Goal: Task Accomplishment & Management: Complete application form

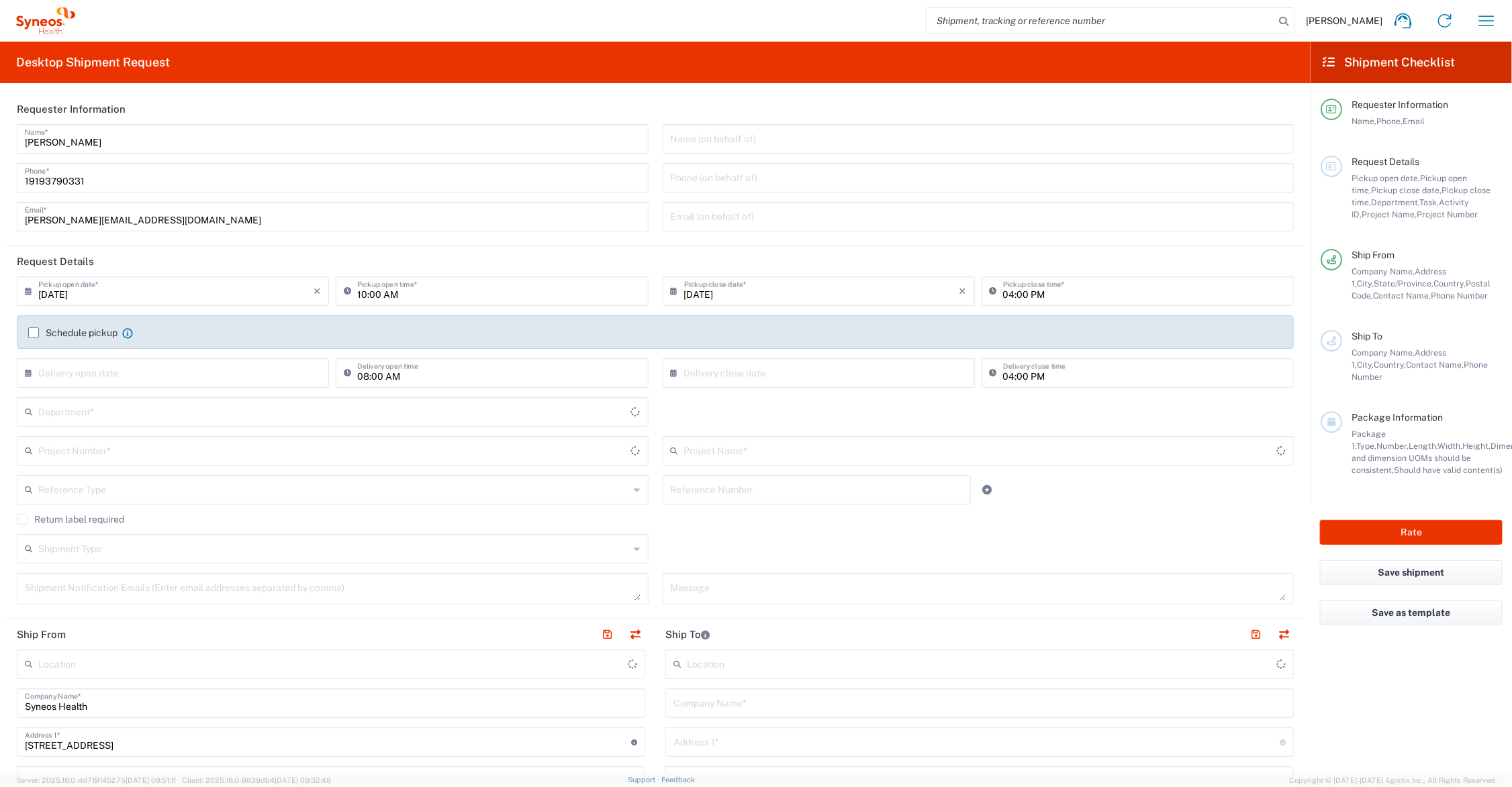
type input "[US_STATE]"
type input "[GEOGRAPHIC_DATA]"
type input "Syneos Health Communications-[GEOGRAPHIC_DATA] [GEOGRAPHIC_DATA]"
type input "6156"
drag, startPoint x: 88, startPoint y: 218, endPoint x: 9, endPoint y: 219, distance: 79.0
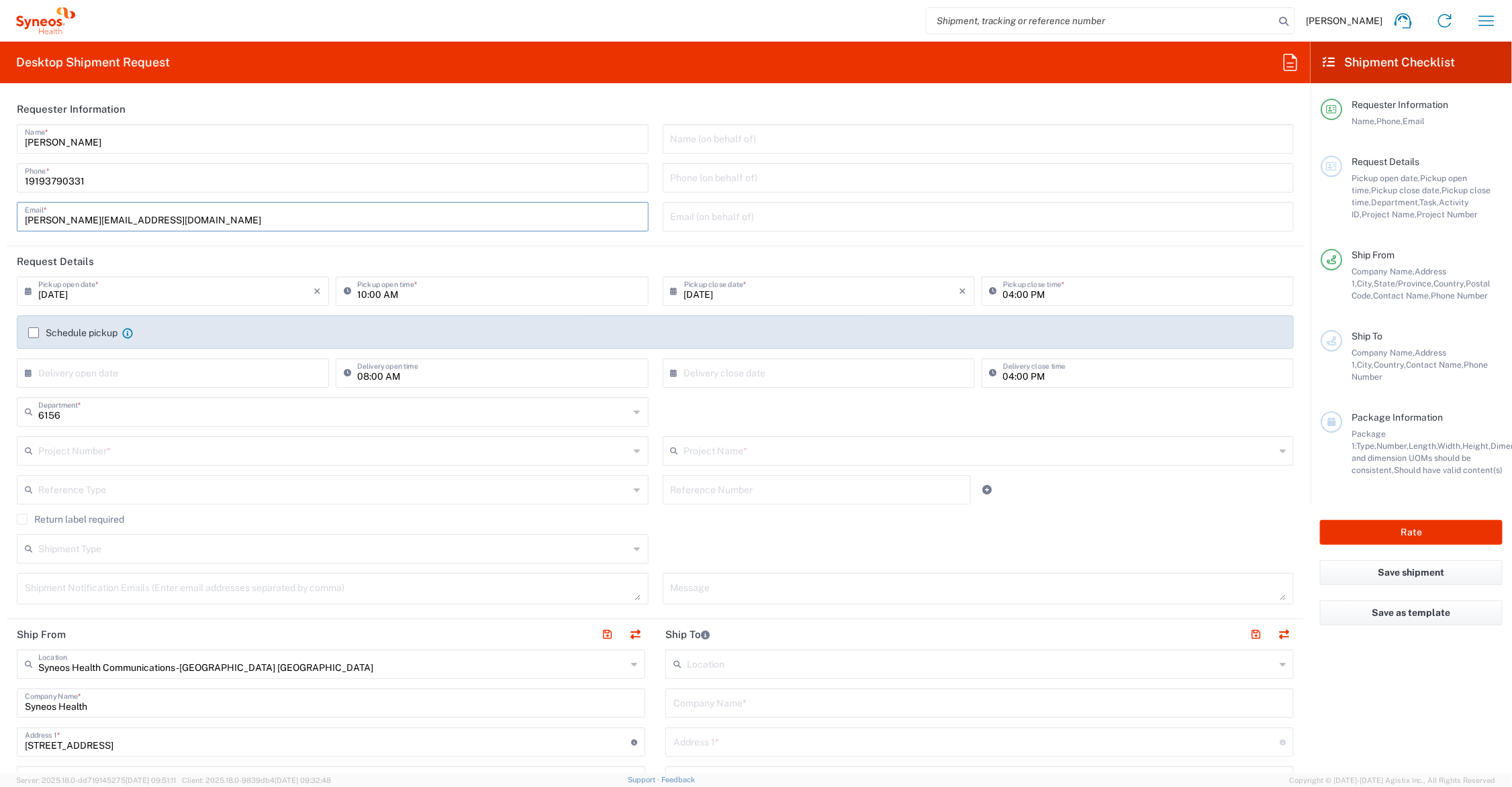
click at [10, 219] on div "[PERSON_NAME] Name * [PHONE_NUMBER] Phone * [PERSON_NAME][EMAIL_ADDRESS][DOMAIN…" at bounding box center [332, 182] width 646 height 116
type input "[PERSON_NAME][EMAIL_ADDRESS][PERSON_NAME][DOMAIN_NAME]"
click at [730, 452] on input "text" at bounding box center [980, 449] width 591 height 24
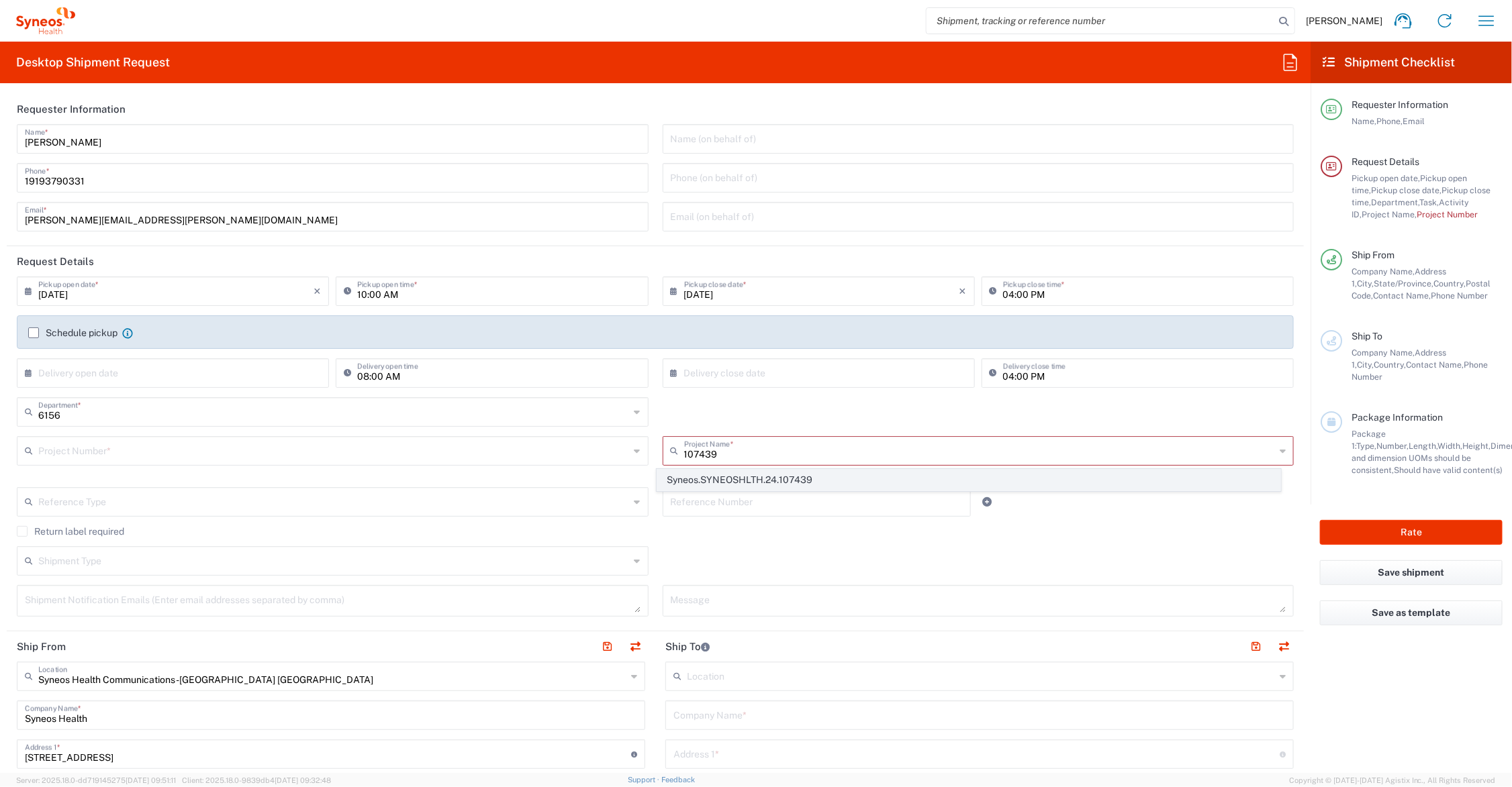
click at [747, 476] on span "Syneos.SYNEOSHLTH.24.107439" at bounding box center [968, 480] width 622 height 21
type input "Syneos.SYNEOSHLTH.24.107439"
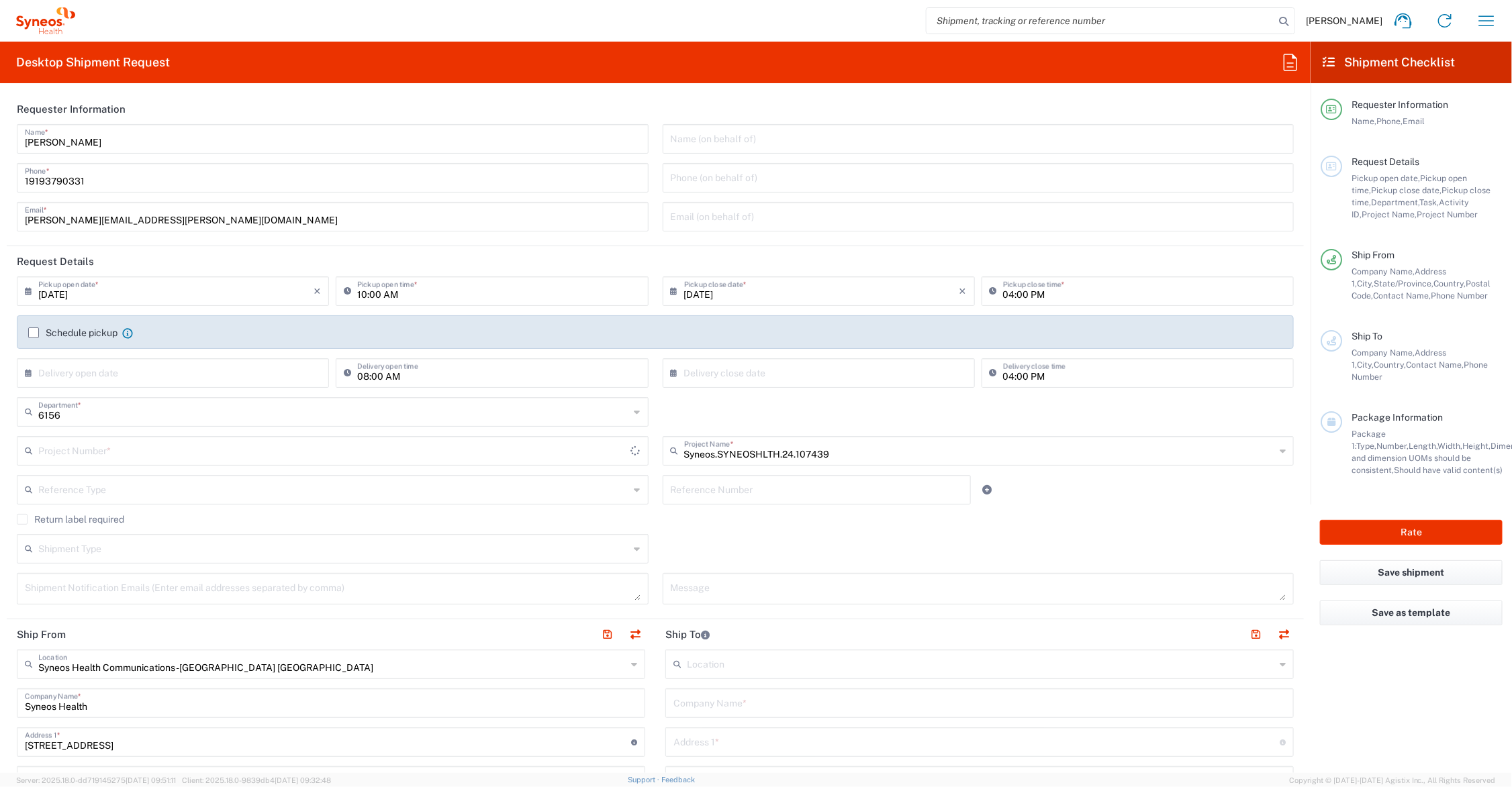
type input "COMM.STUDO.IW.107439"
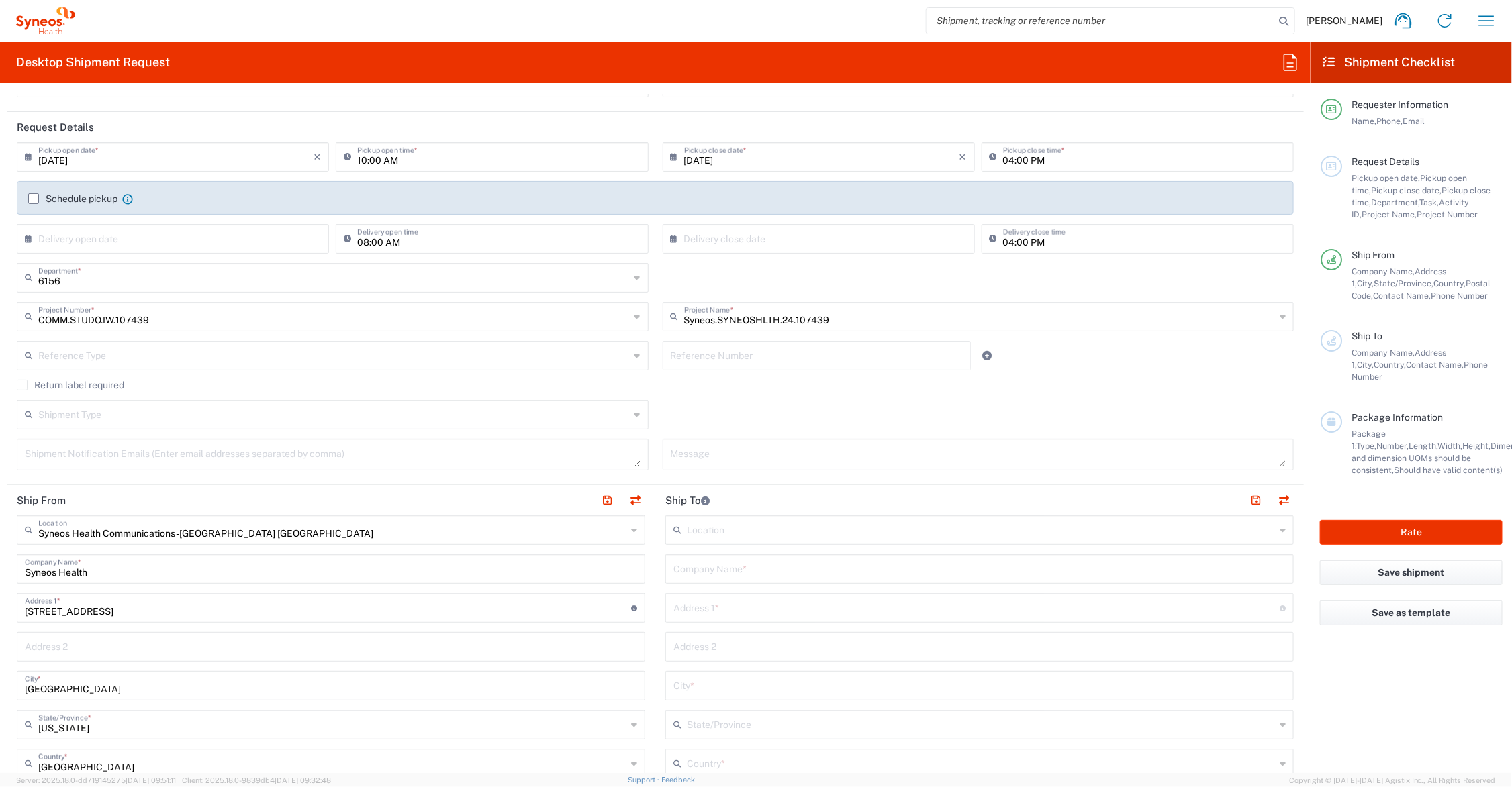
scroll to position [168, 0]
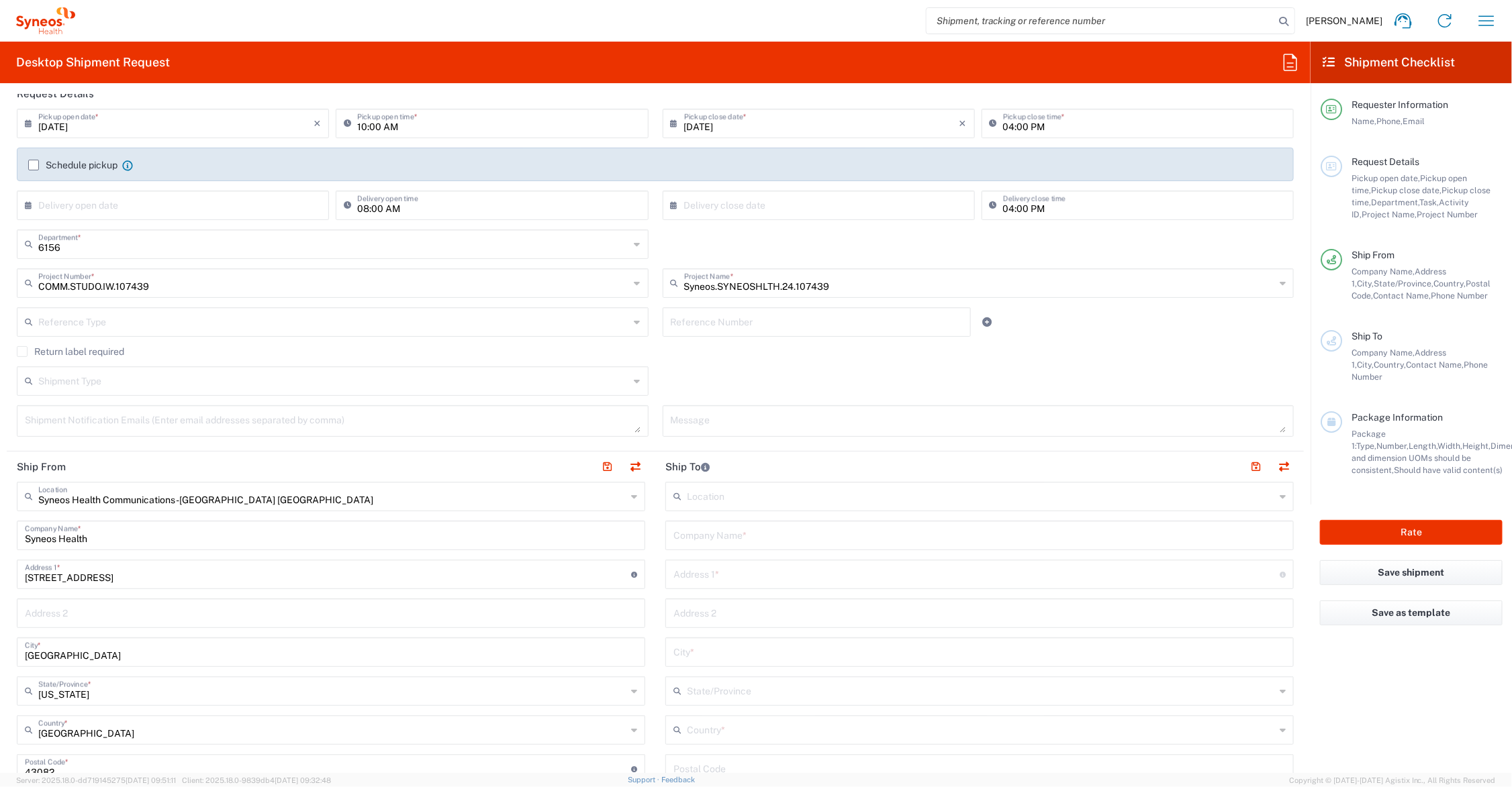
click at [748, 534] on input "text" at bounding box center [980, 534] width 612 height 24
type input "[GEOGRAPHIC_DATA][US_STATE], Penn Urology"
type input "[STREET_ADDRESS]"
type input "[GEOGRAPHIC_DATA], 3rd Fl Urology"
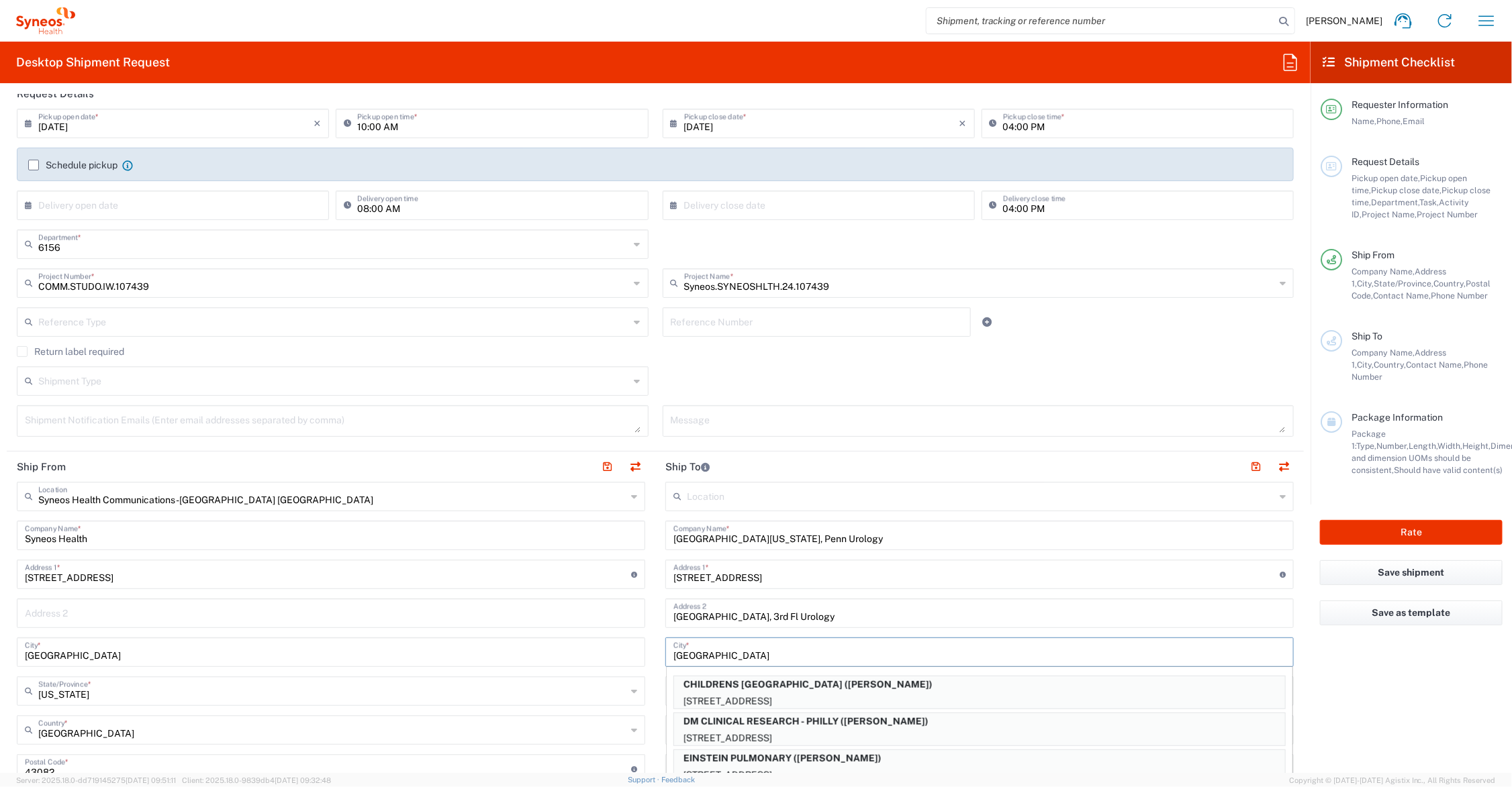
type input "[GEOGRAPHIC_DATA]"
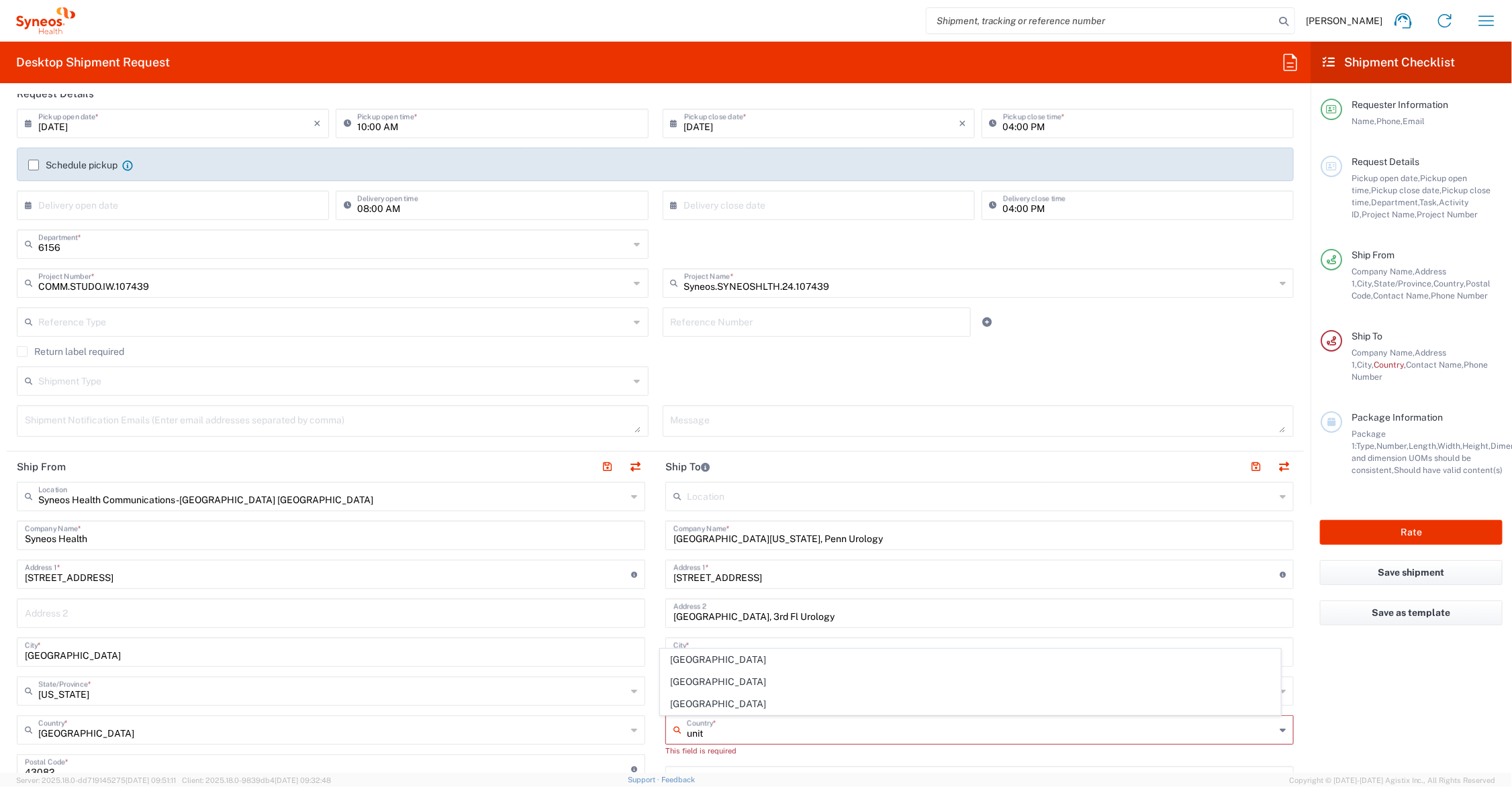
click at [689, 700] on span "[GEOGRAPHIC_DATA]" at bounding box center [970, 705] width 620 height 21
type input "[GEOGRAPHIC_DATA]"
click at [730, 689] on input "text" at bounding box center [981, 690] width 588 height 24
click at [690, 664] on span "[US_STATE]" at bounding box center [970, 666] width 620 height 21
type input "[US_STATE]"
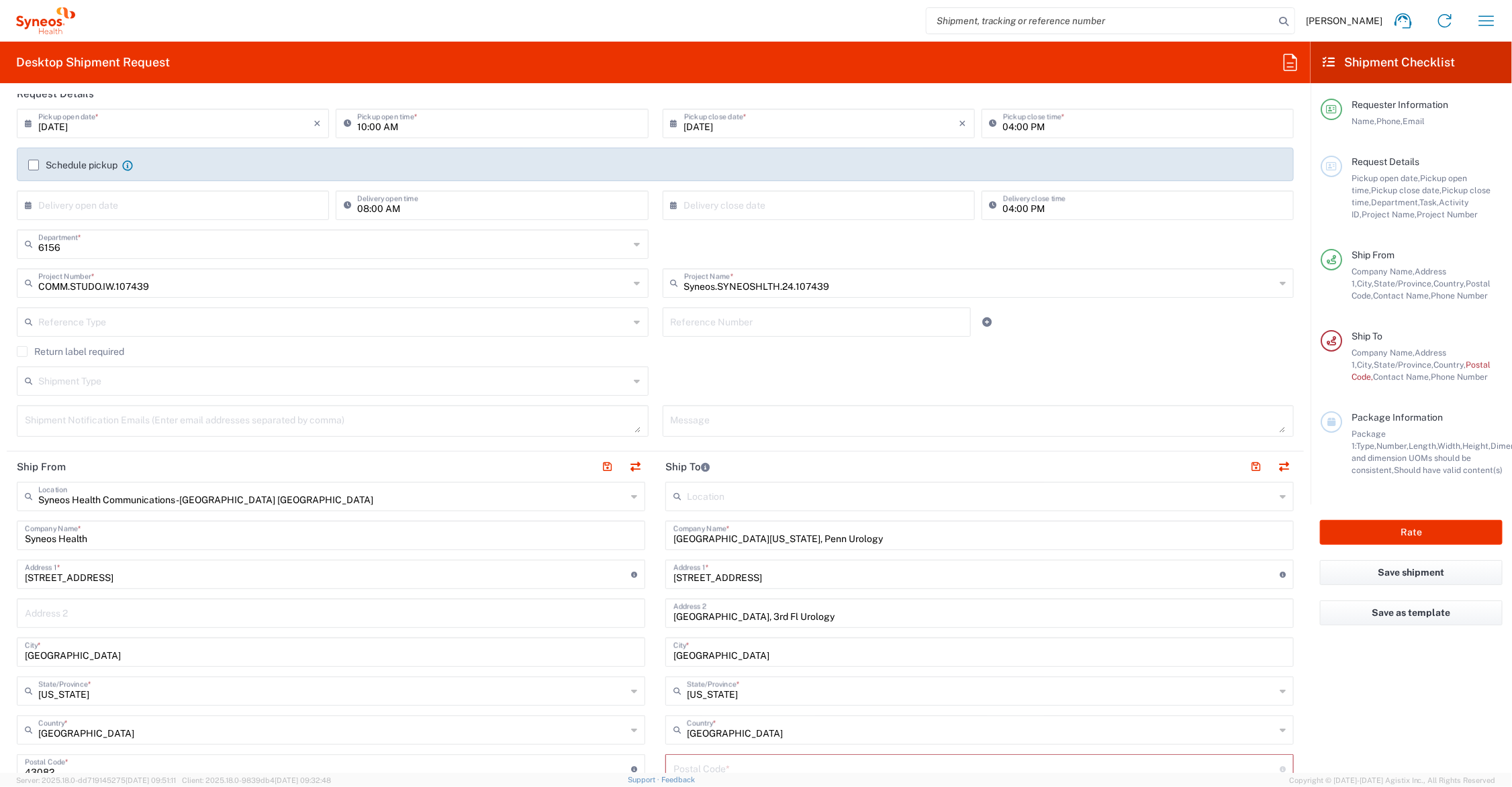
scroll to position [335, 0]
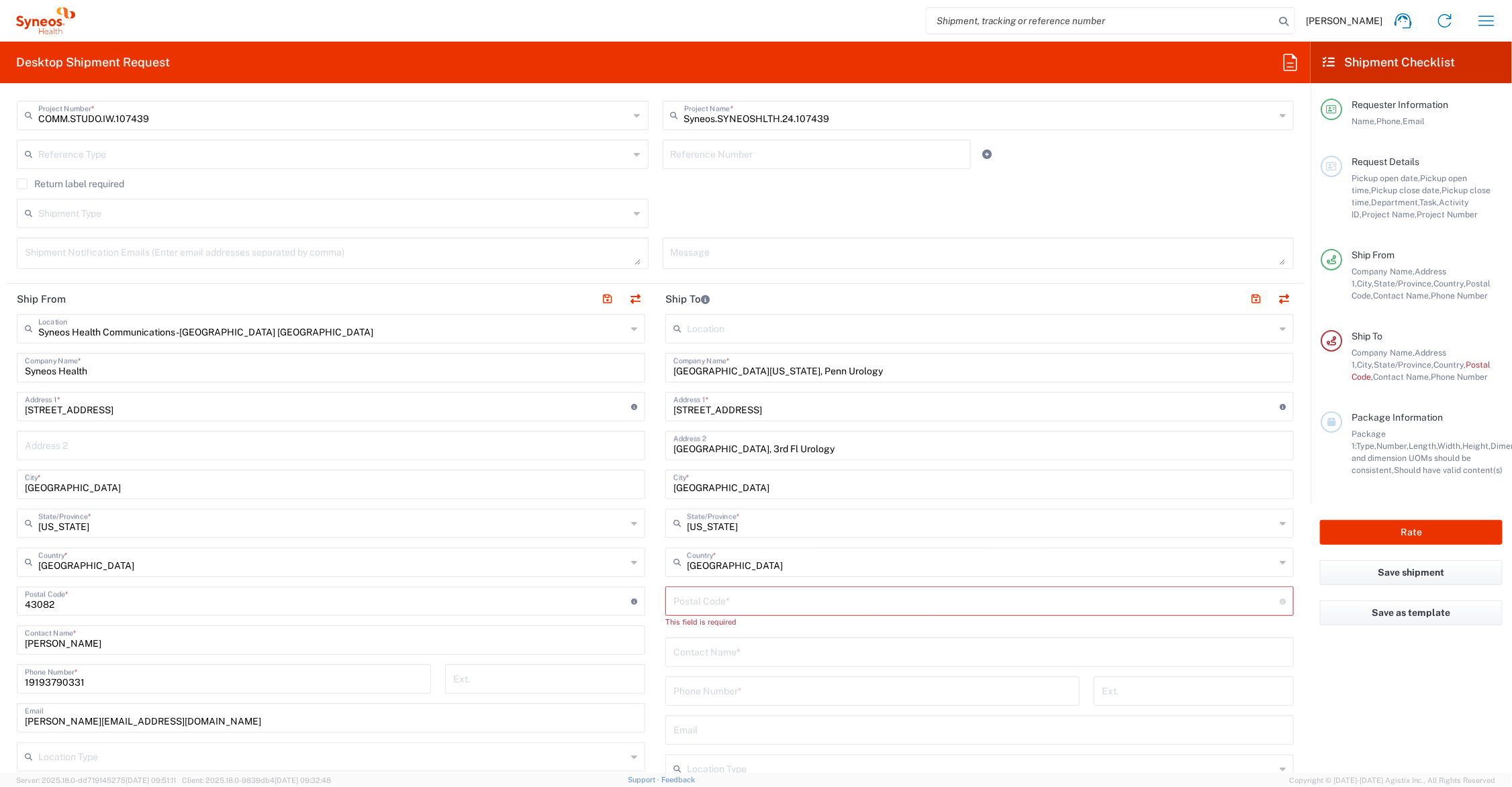
click at [734, 594] on input "undefined" at bounding box center [976, 600] width 607 height 24
type input "19104"
click at [735, 642] on input "text" at bounding box center [980, 639] width 612 height 24
type input "[PERSON_NAME]"
click at [920, 683] on input "tel" at bounding box center [872, 678] width 398 height 24
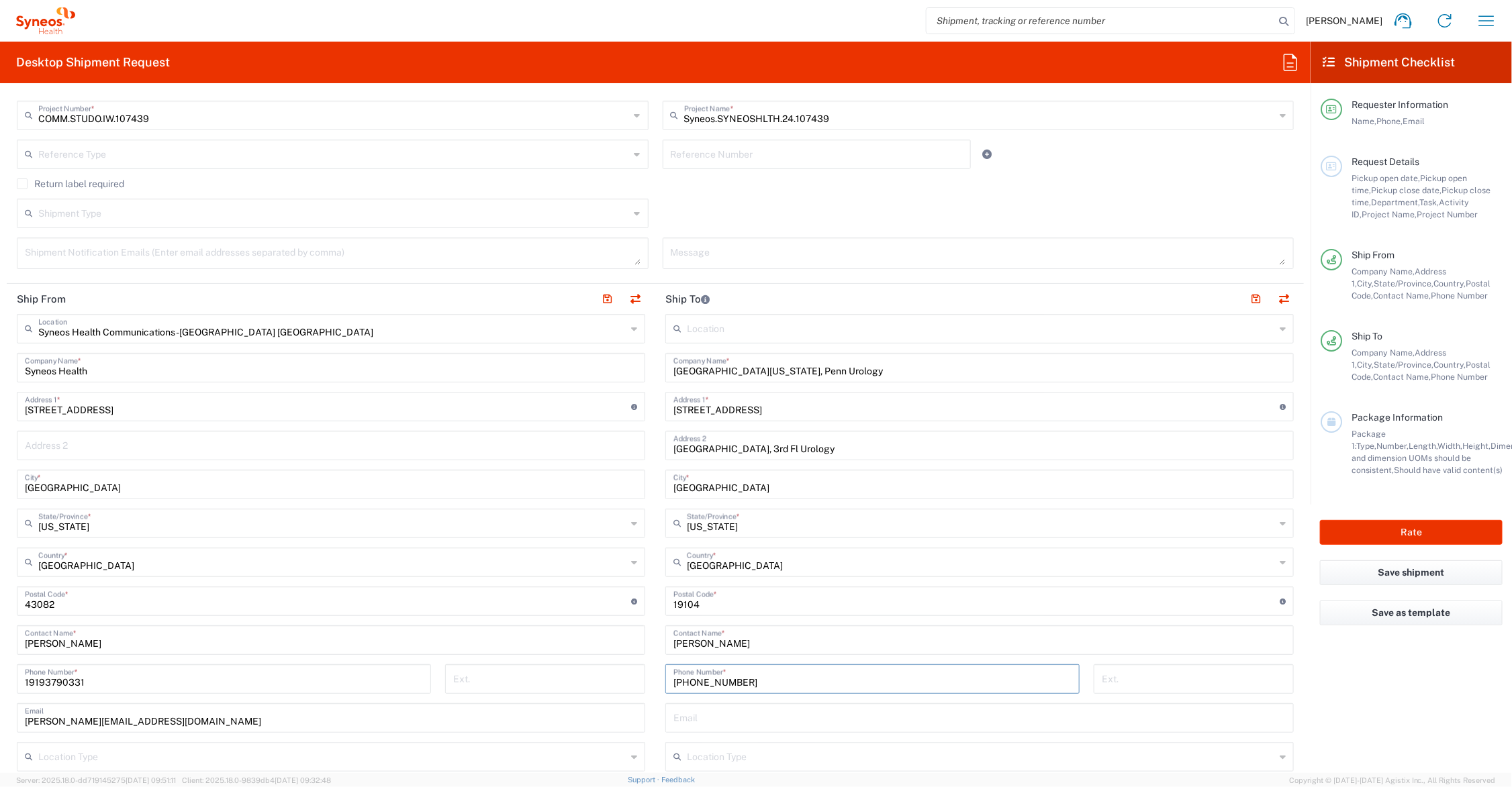
type input "[PHONE_NUMBER]"
click at [710, 370] on input "[GEOGRAPHIC_DATA][US_STATE], Penn Urology" at bounding box center [980, 366] width 612 height 24
type input "[GEOGRAPHIC_DATA][US_STATE], Penn Urology"
click at [1247, 295] on button "button" at bounding box center [1256, 299] width 19 height 19
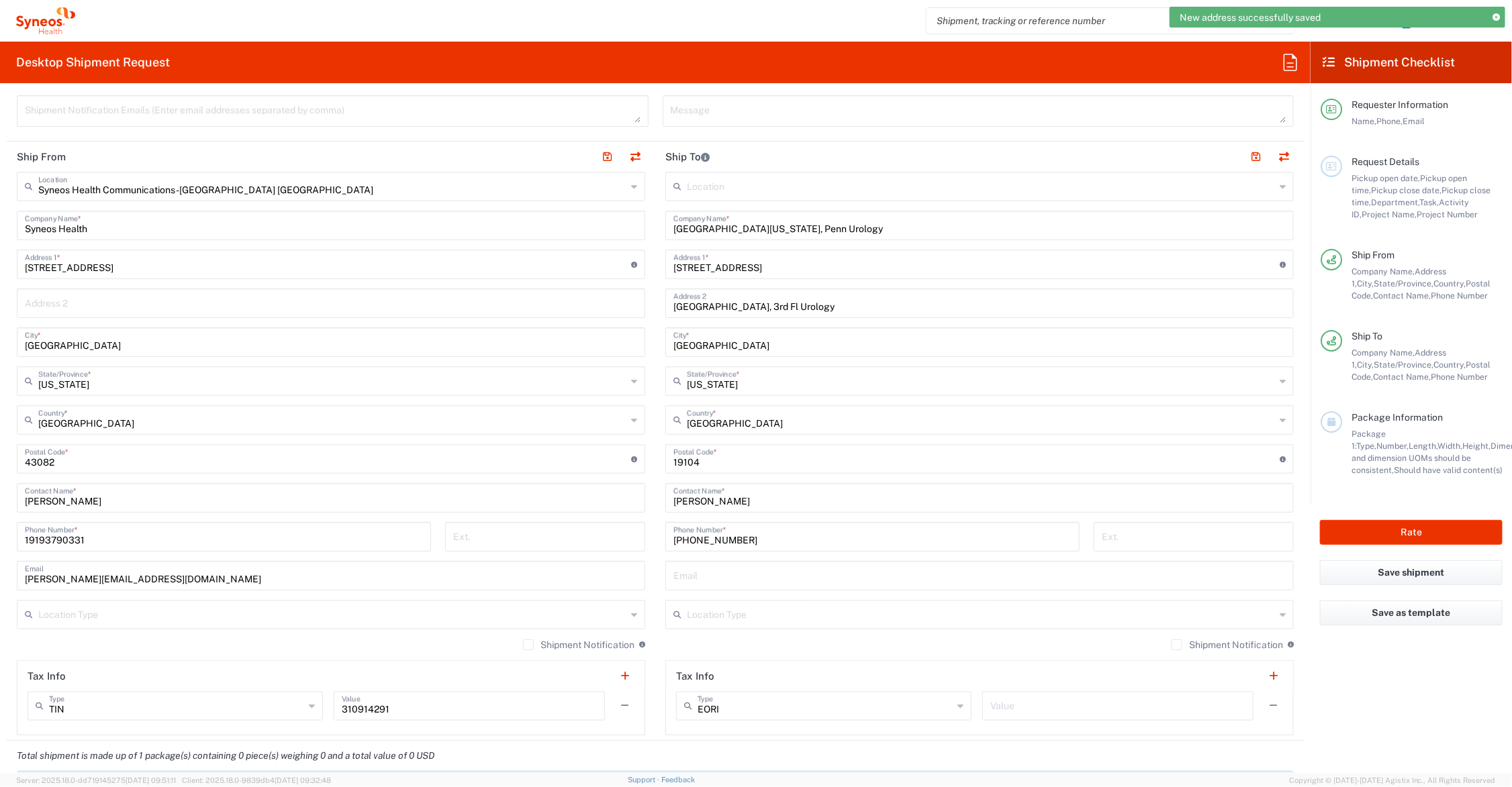
scroll to position [839, 0]
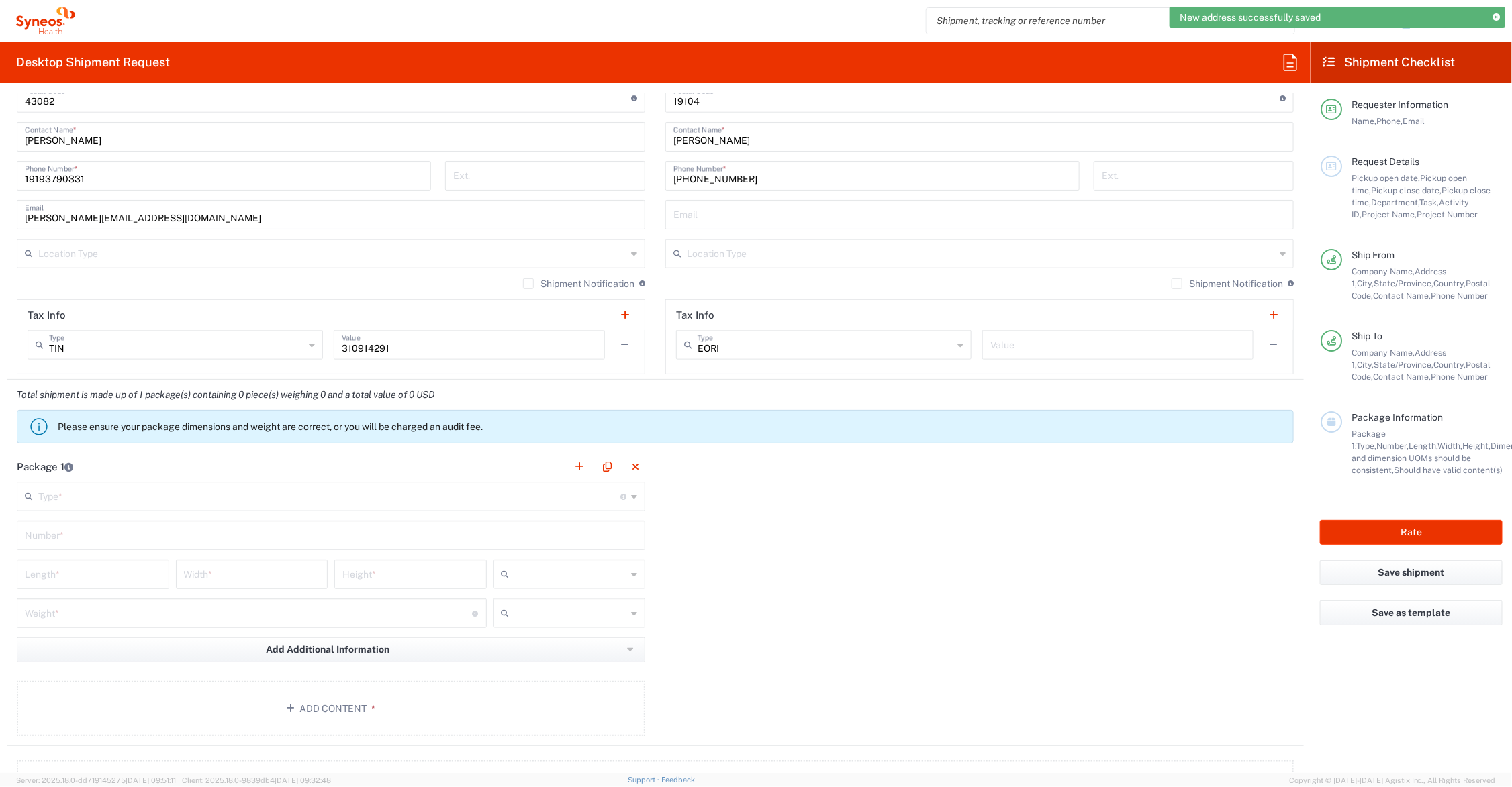
click at [51, 495] on input "text" at bounding box center [329, 496] width 582 height 24
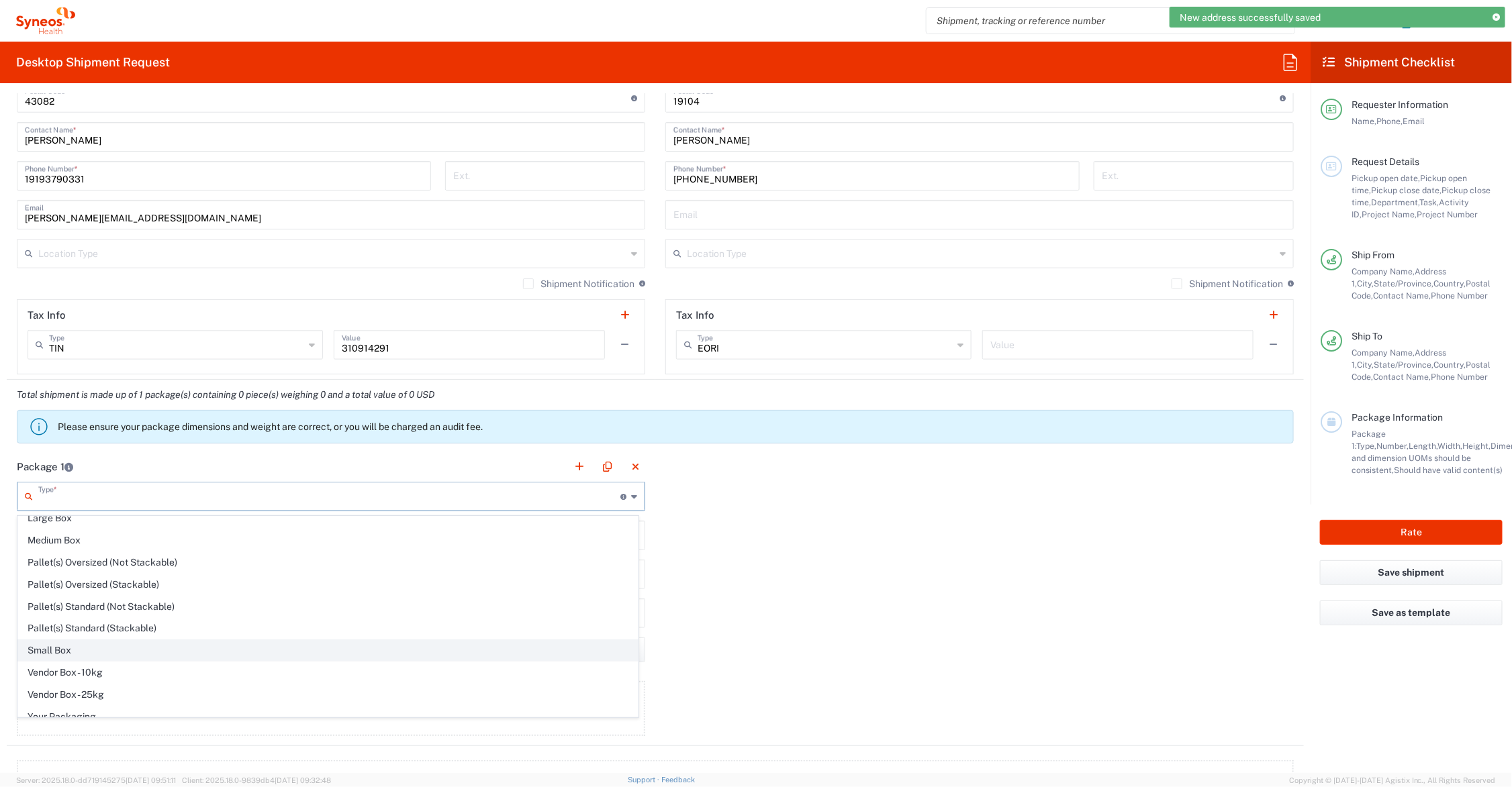
scroll to position [44, 0]
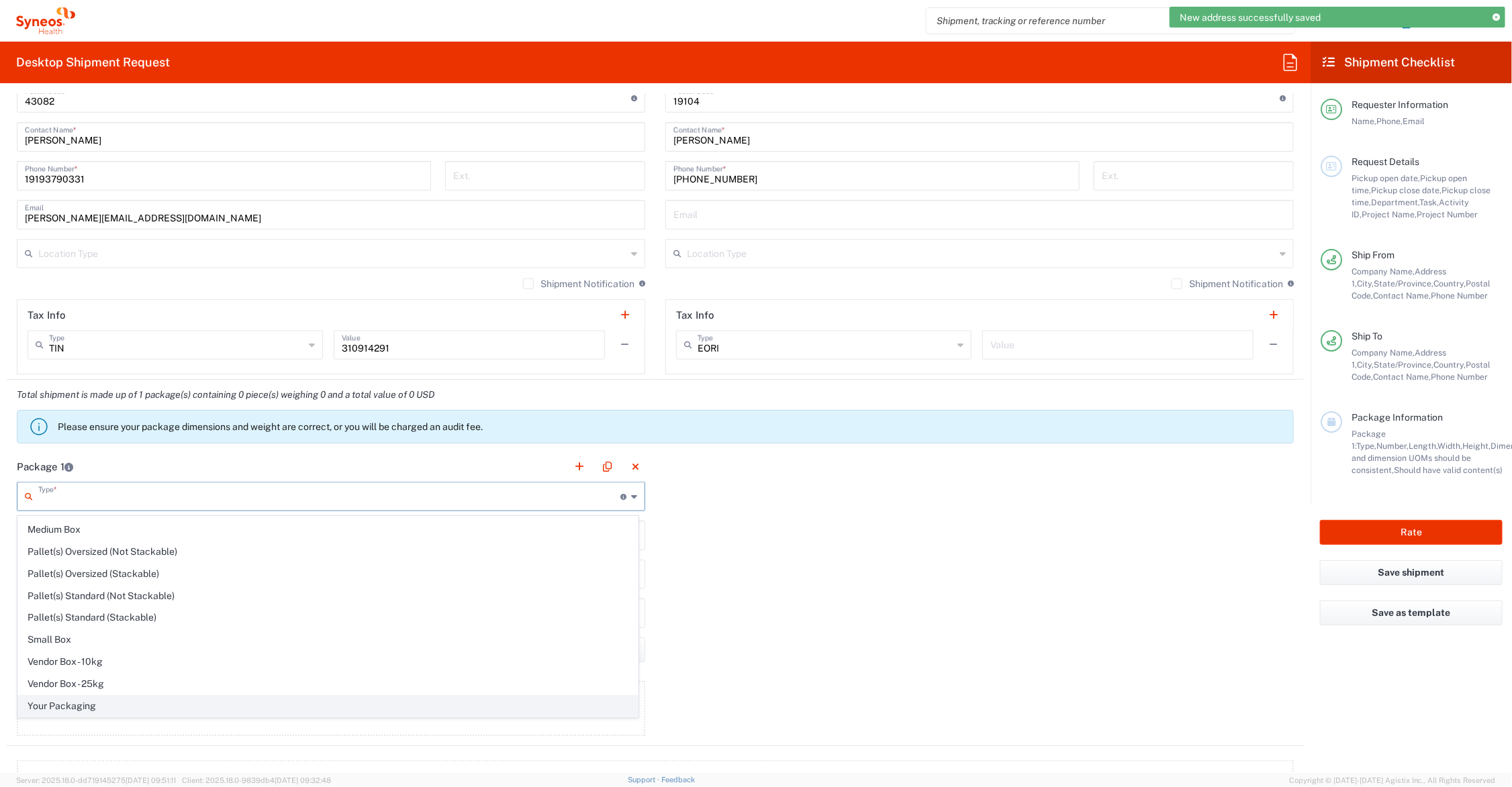
click at [98, 698] on span "Your Packaging" at bounding box center [327, 706] width 620 height 21
type input "Your Packaging"
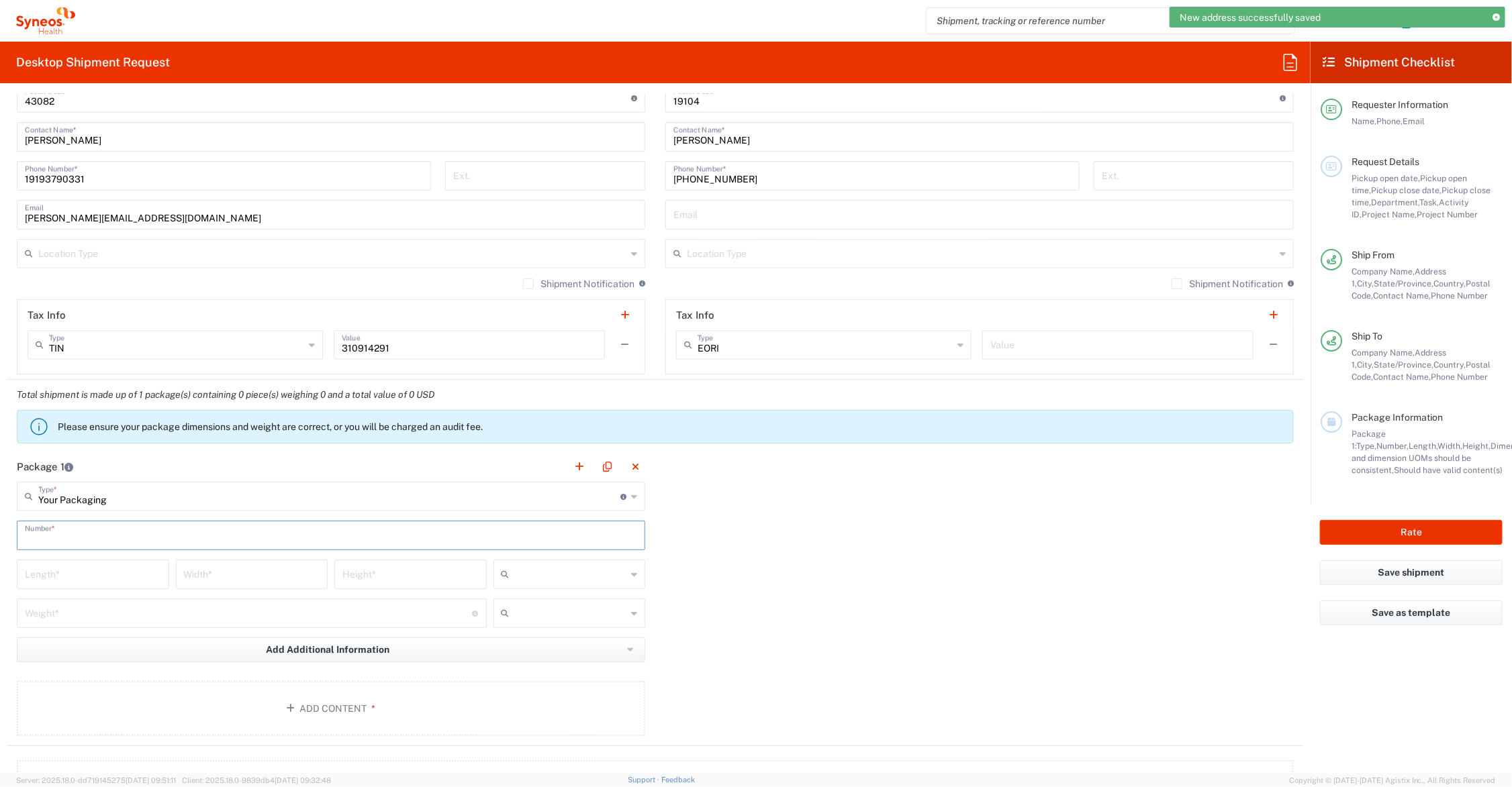
click at [68, 537] on input "text" at bounding box center [331, 534] width 612 height 24
type input "1"
click at [78, 568] on input "number" at bounding box center [93, 573] width 136 height 24
type input "21"
type input "15"
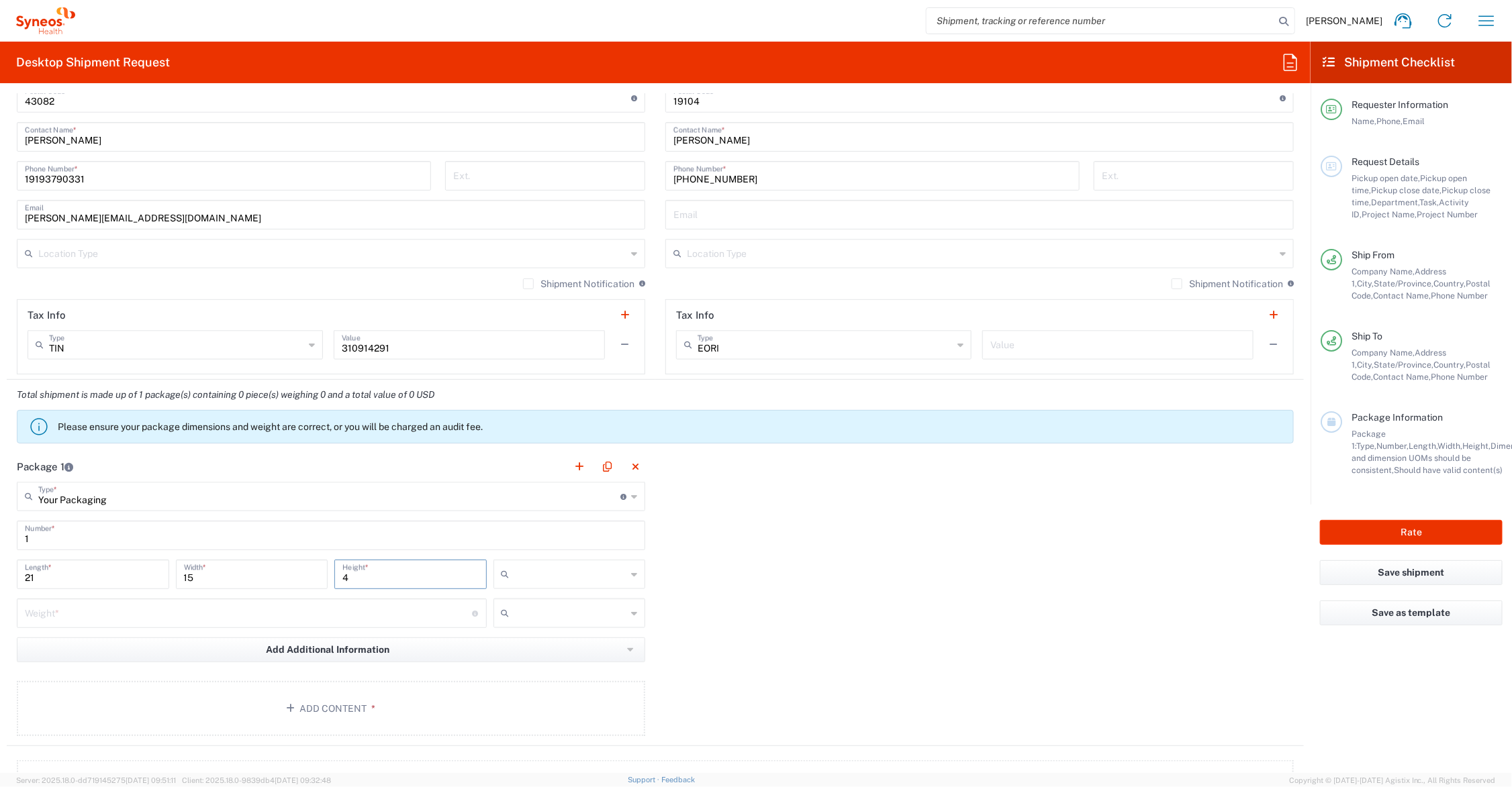
type input "4"
click at [237, 611] on input "number" at bounding box center [249, 612] width 448 height 24
type input "8"
click at [578, 575] on input "text" at bounding box center [571, 575] width 112 height 21
click at [562, 645] on span "in" at bounding box center [563, 649] width 147 height 21
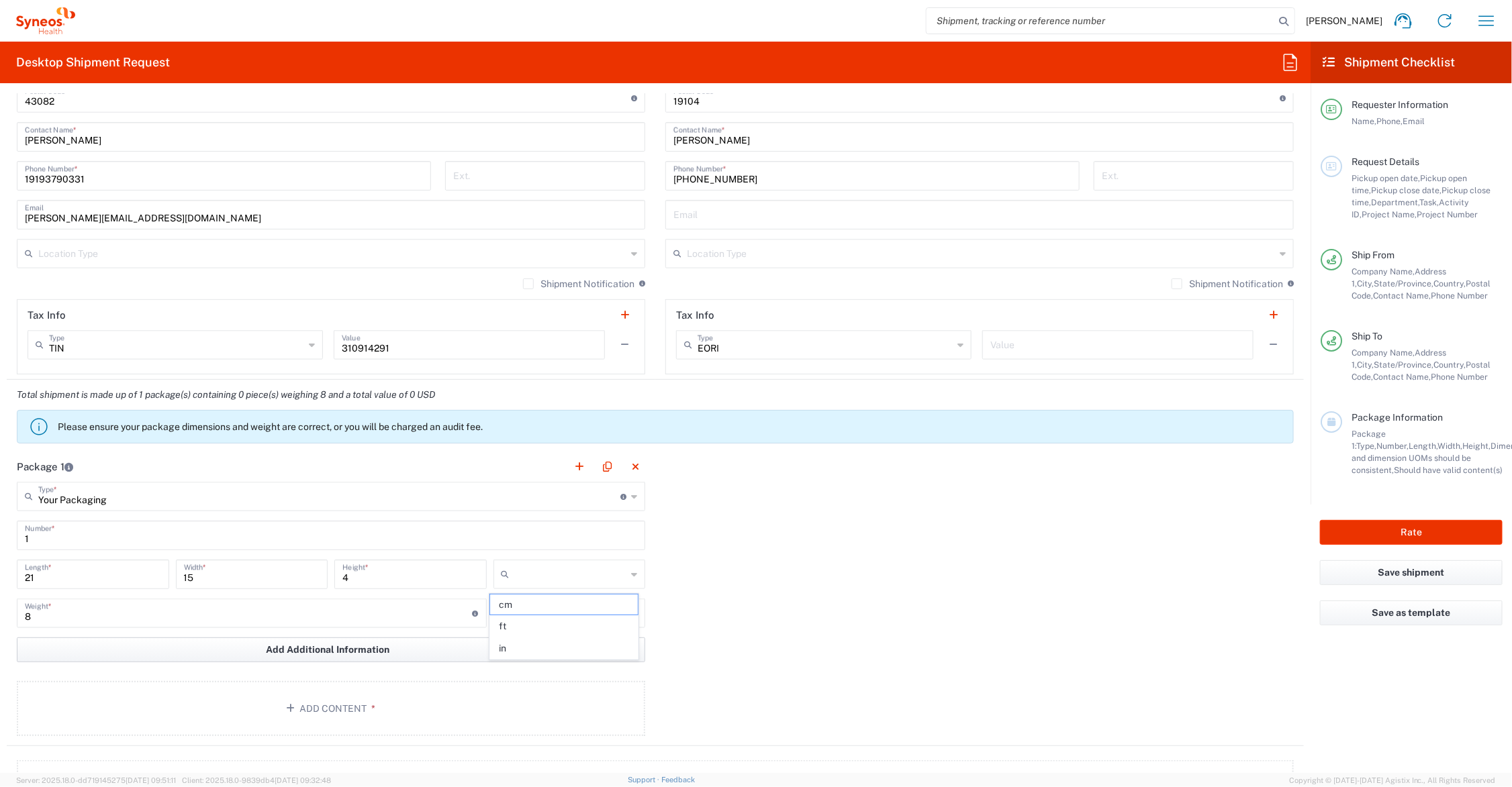
type input "in"
click at [554, 606] on input "text" at bounding box center [571, 613] width 112 height 21
click at [539, 662] on span "lbs" at bounding box center [563, 666] width 147 height 21
type input "lbs"
click at [351, 706] on button "Add Content *" at bounding box center [331, 709] width 629 height 55
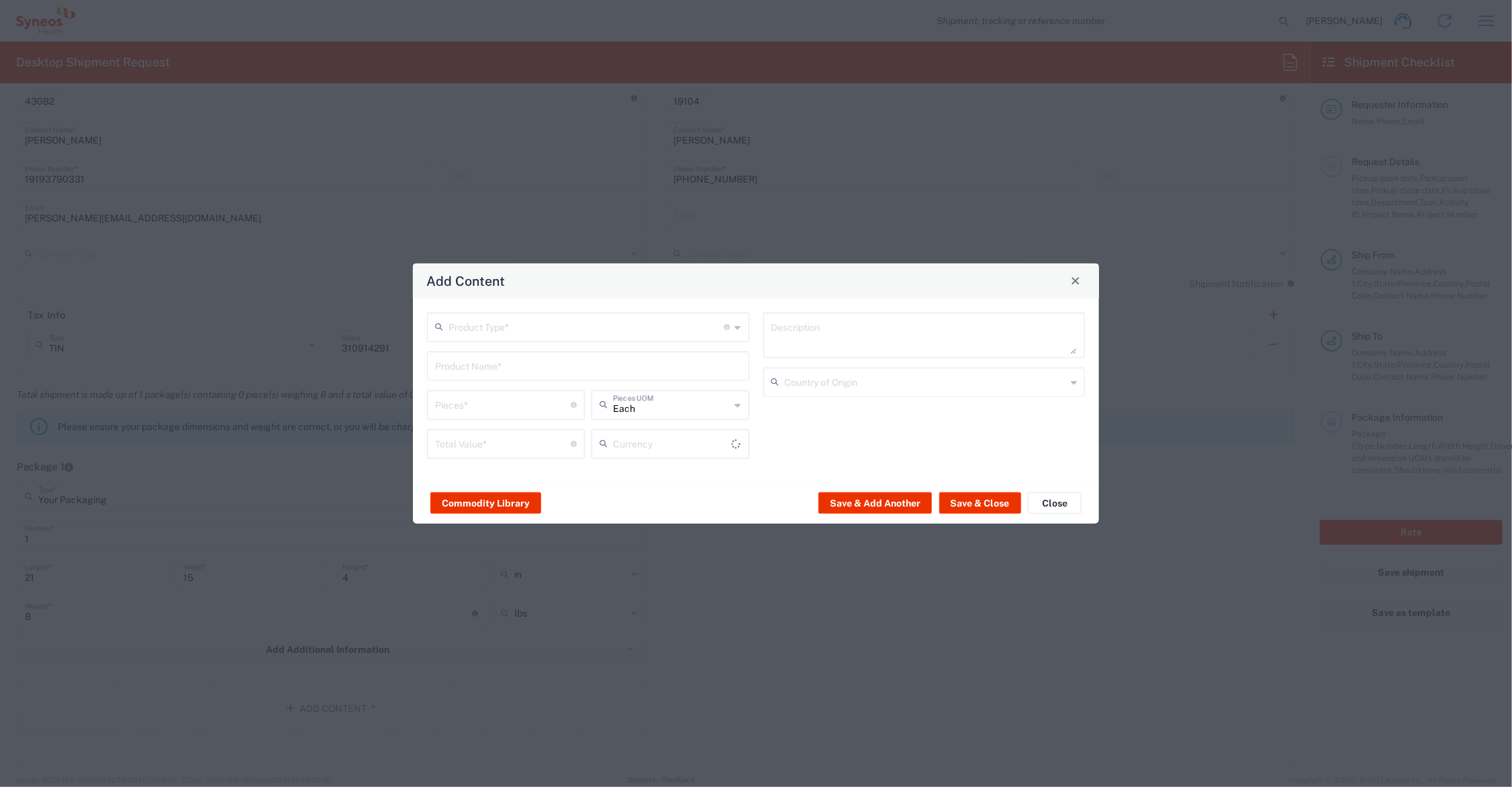
type input "US Dollar"
click at [498, 331] on input "text" at bounding box center [586, 326] width 276 height 24
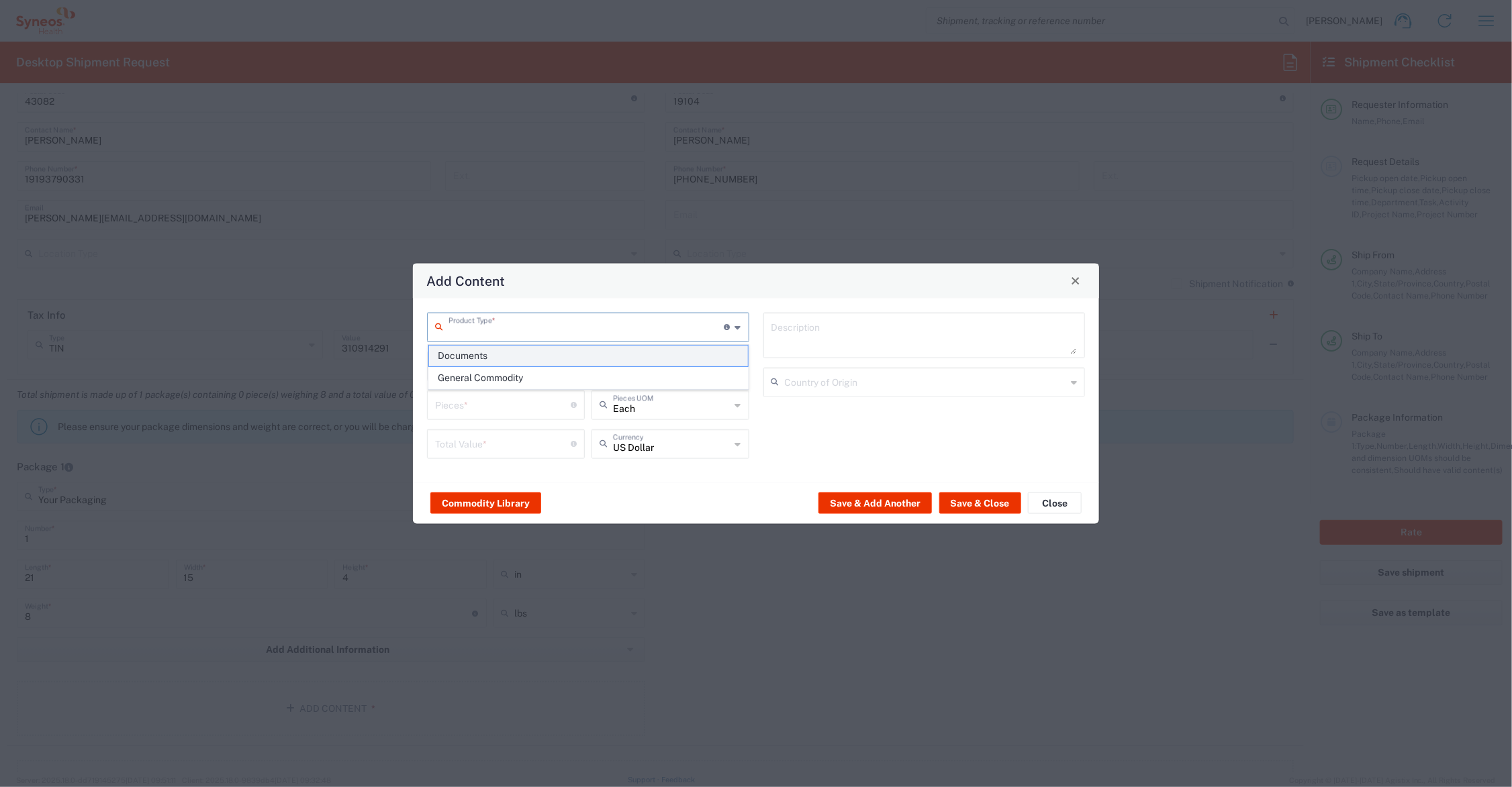
click at [480, 359] on span "Documents" at bounding box center [589, 356] width 319 height 21
type input "Documents"
type input "1"
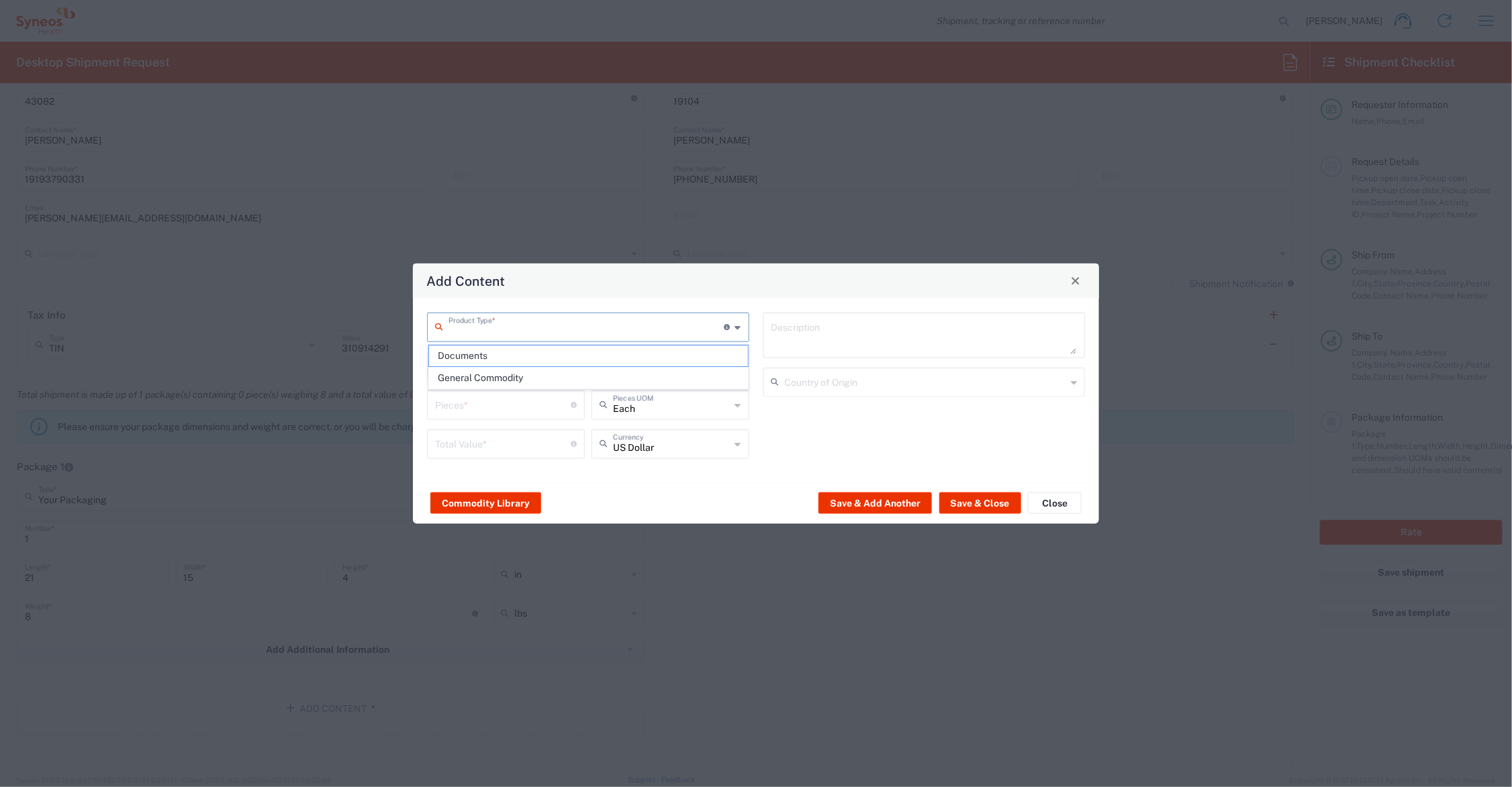
type textarea "Documents"
drag, startPoint x: 454, startPoint y: 408, endPoint x: 404, endPoint y: 404, distance: 50.2
click at [404, 404] on div "Add Content Documents Product Type * Document: Paper document generated interna…" at bounding box center [756, 393] width 1512 height 787
type input "2"
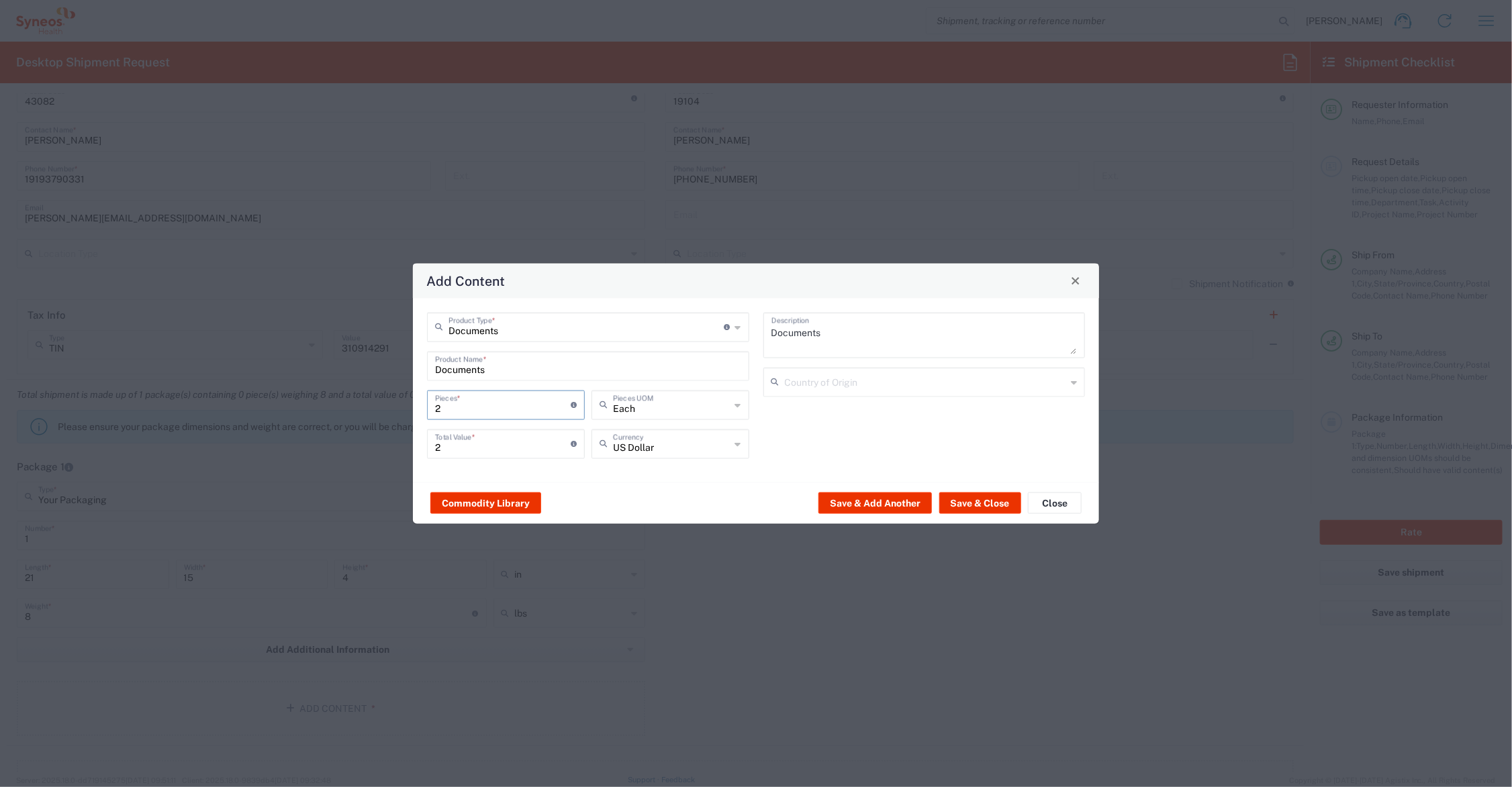
type input "21"
type input "214"
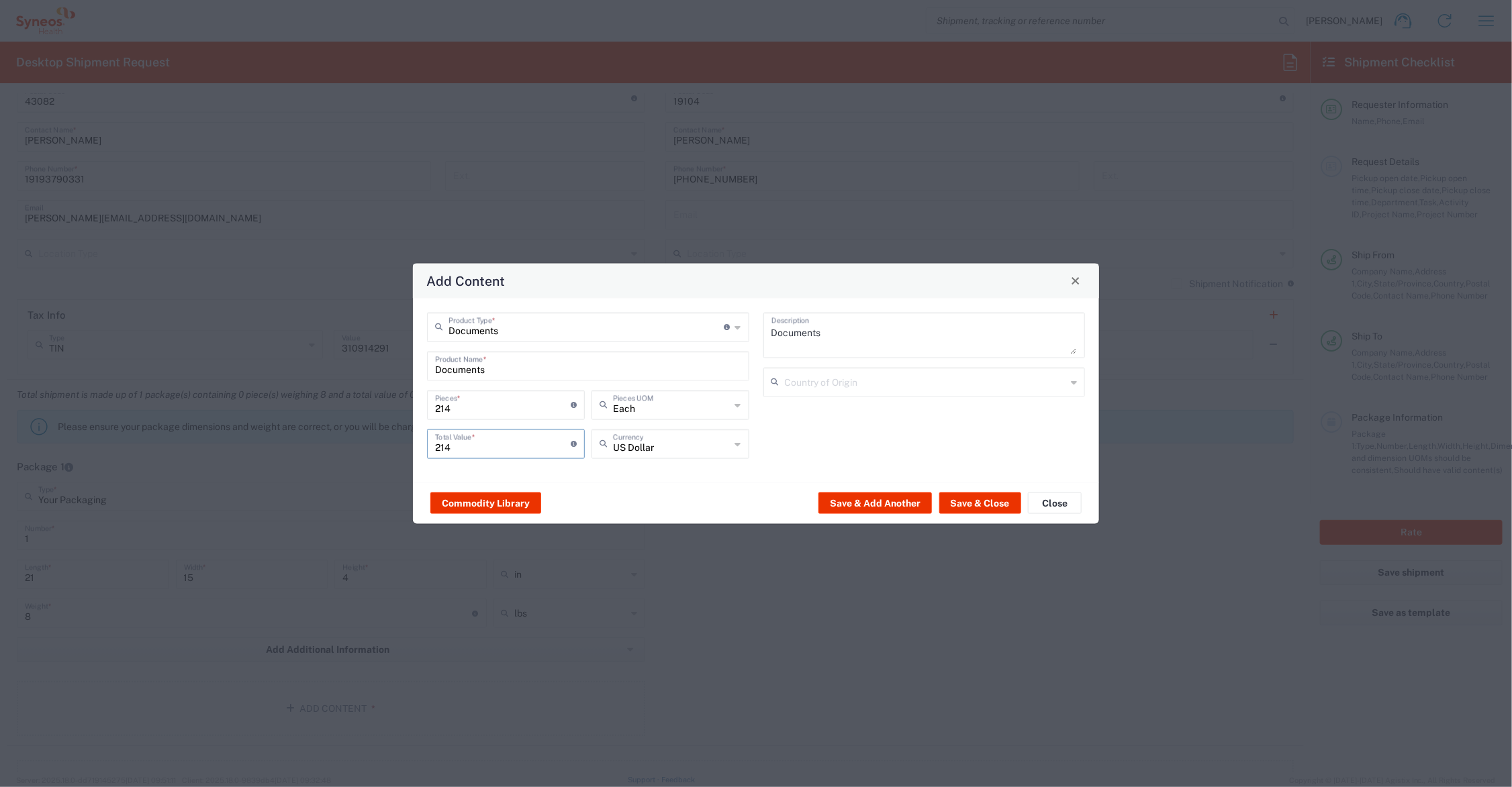
drag, startPoint x: 454, startPoint y: 442, endPoint x: 411, endPoint y: 441, distance: 43.0
click at [412, 441] on div "Add Content Documents Product Type * Document: Paper document generated interna…" at bounding box center [756, 393] width 687 height 262
type input "95.00"
click at [984, 501] on button "Save & Close" at bounding box center [980, 503] width 82 height 21
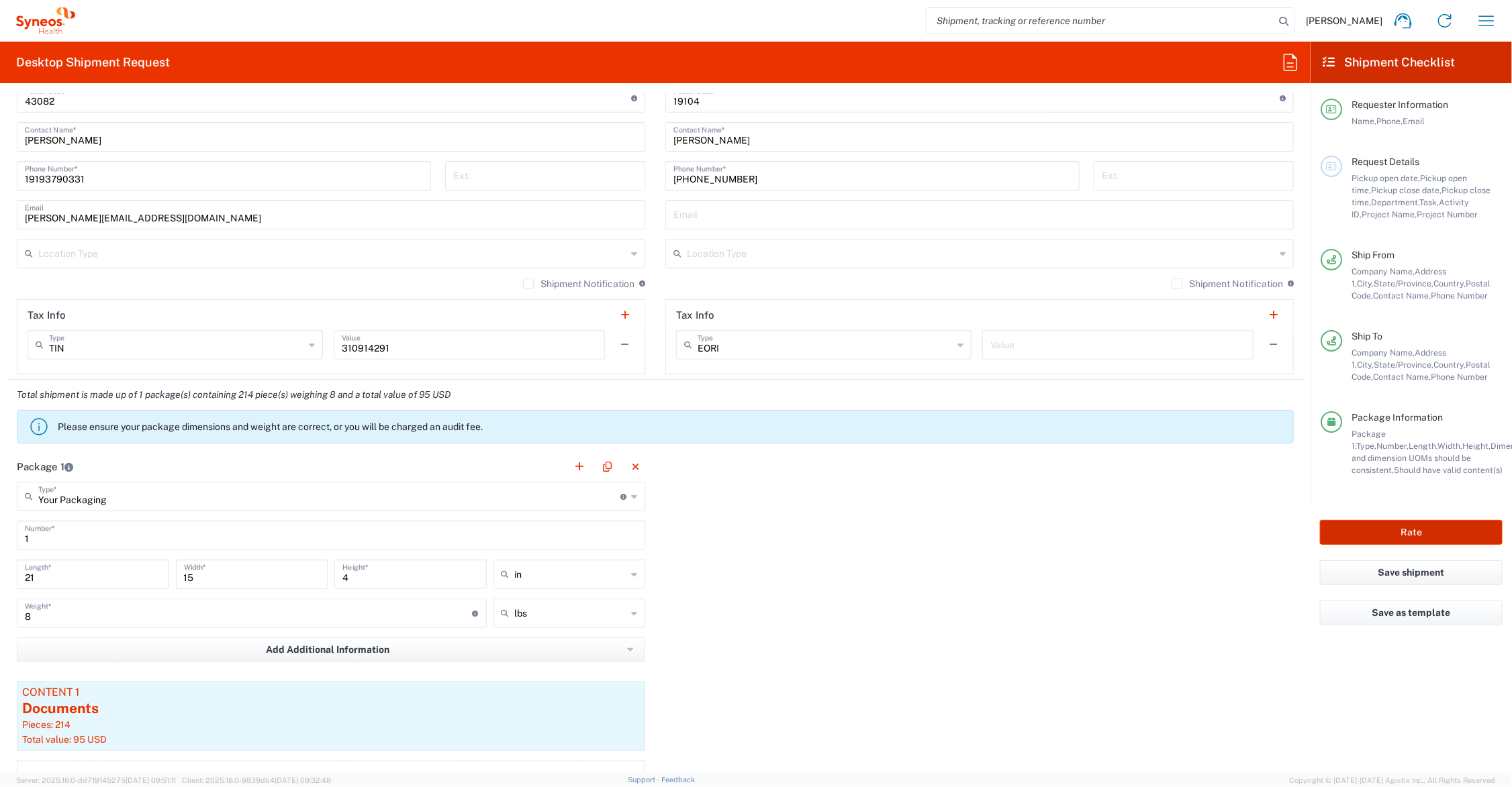
click at [1390, 529] on button "Rate" at bounding box center [1411, 532] width 182 height 25
type input "Syneos.SYNEOSHLTH.24.107439"
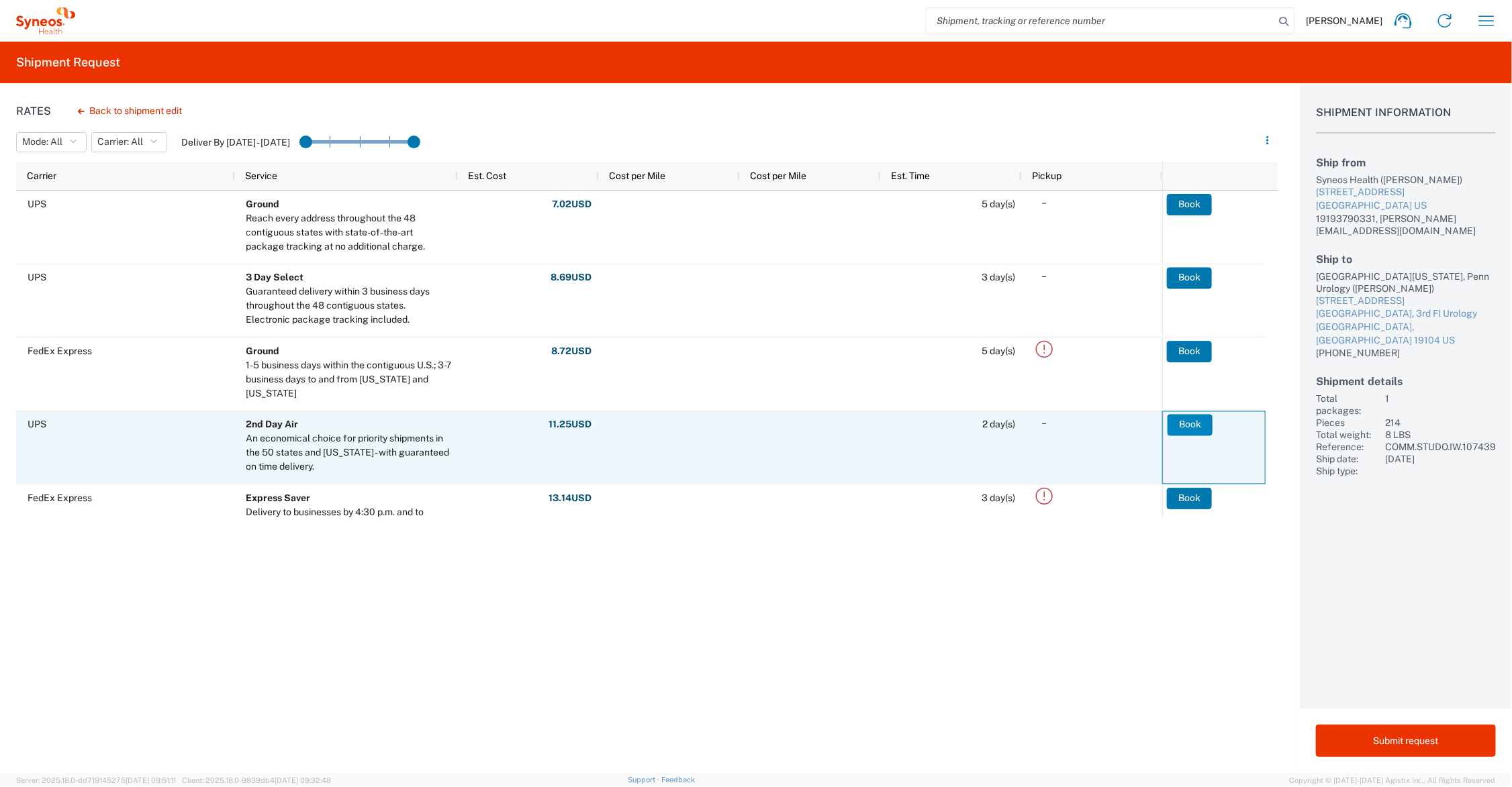
click at [1187, 425] on button "Book" at bounding box center [1190, 425] width 45 height 21
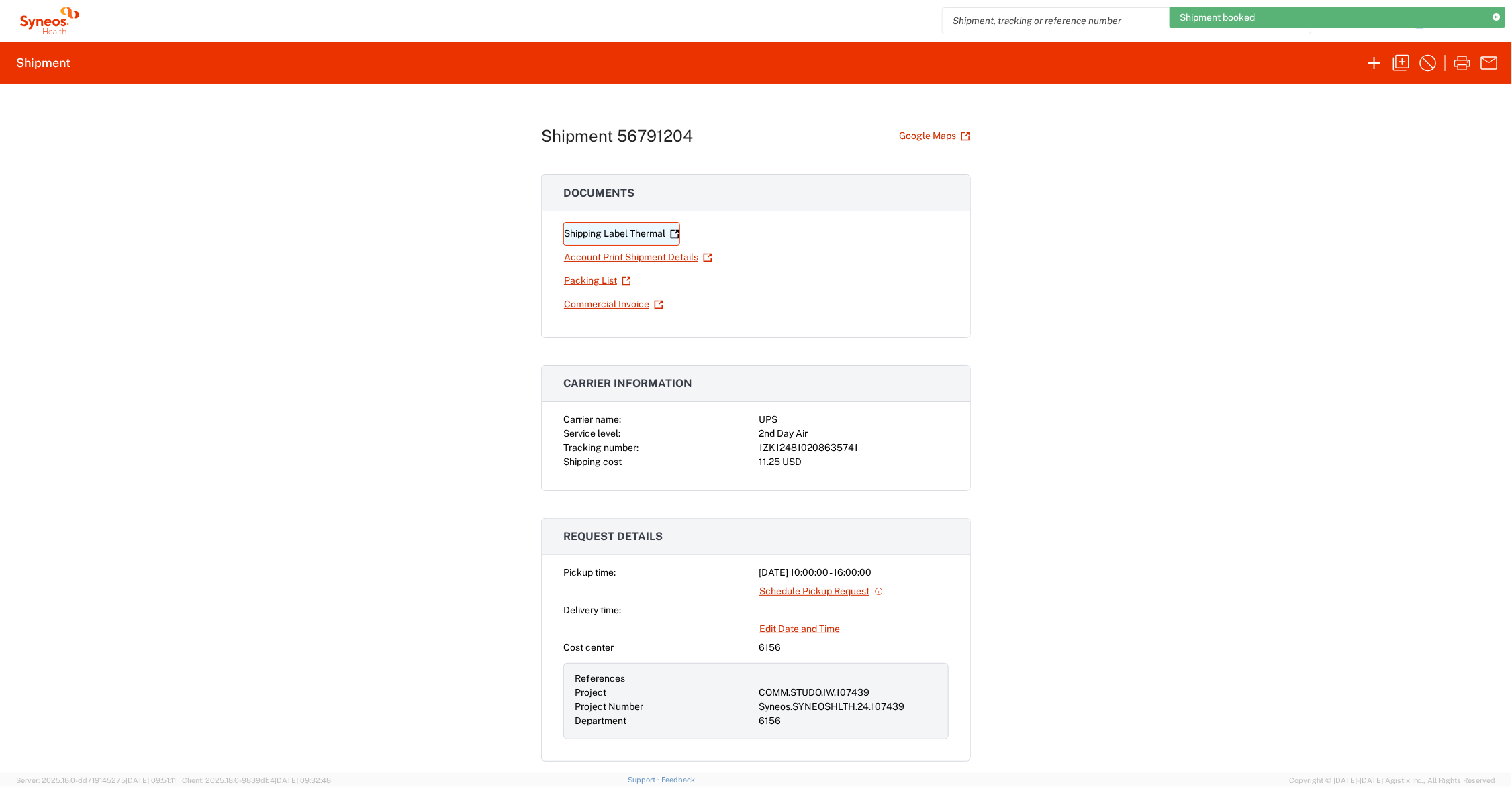
click at [622, 229] on link "Shipping Label Thermal" at bounding box center [621, 234] width 116 height 24
